Goal: Navigation & Orientation: Find specific page/section

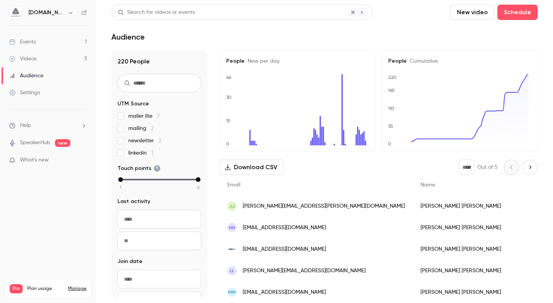
click at [44, 45] on link "Events 1" at bounding box center [48, 41] width 96 height 17
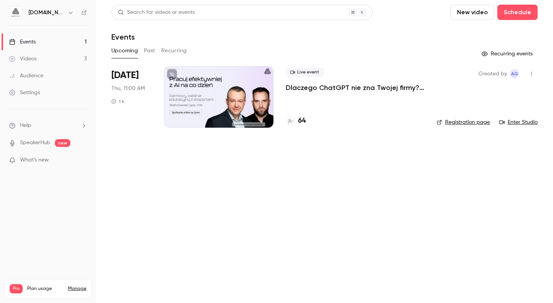
click at [48, 81] on link "Audience" at bounding box center [48, 75] width 96 height 17
